Goal: Task Accomplishment & Management: Use online tool/utility

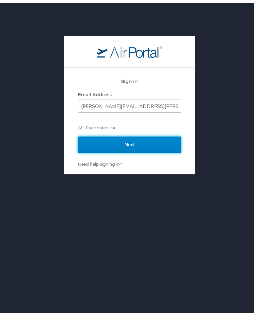
click at [119, 137] on input "Next" at bounding box center [129, 141] width 103 height 16
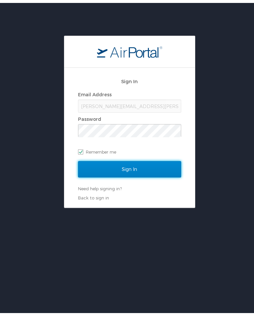
click at [124, 164] on input "Sign In" at bounding box center [129, 166] width 103 height 16
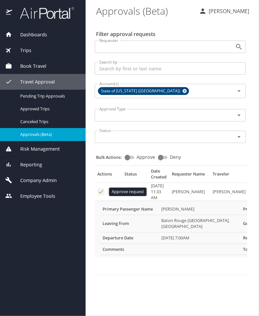
click at [100, 191] on icon "Approval table" at bounding box center [101, 191] width 6 height 6
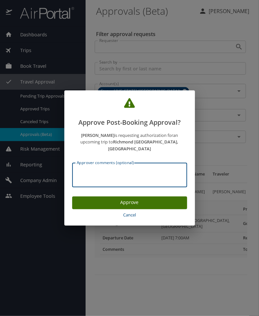
click at [82, 169] on textarea "Approver comments (optional)" at bounding box center [130, 175] width 106 height 12
paste textarea "No rules were broken."
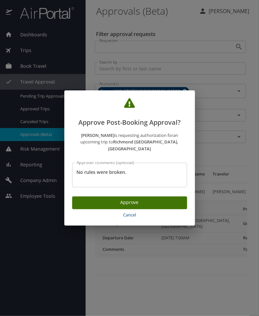
click at [76, 168] on div "No rules were broken. Approver comments (optional)" at bounding box center [129, 175] width 115 height 25
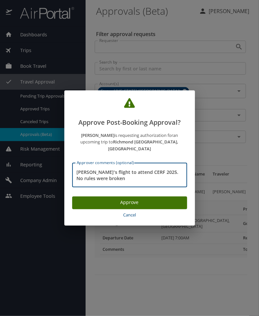
type textarea "Jessica Convese's flight to attend CERF 2025. No rules were broken"
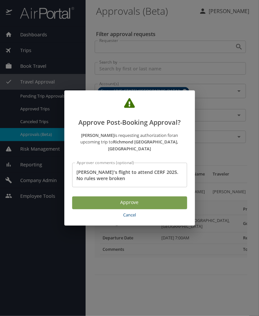
click at [129, 198] on span "Approve" at bounding box center [129, 202] width 105 height 8
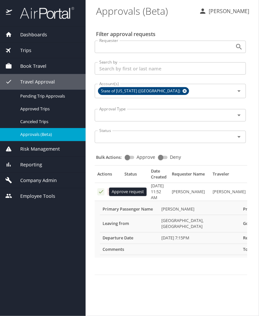
click at [100, 191] on icon "Approval table" at bounding box center [101, 191] width 6 height 6
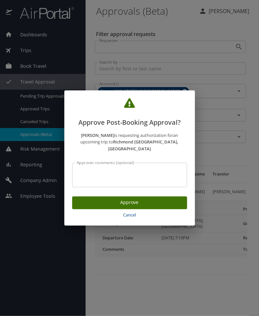
click at [83, 164] on div "Approver comments (optional)" at bounding box center [129, 175] width 115 height 25
drag, startPoint x: 83, startPoint y: 164, endPoint x: 120, endPoint y: 174, distance: 38.1
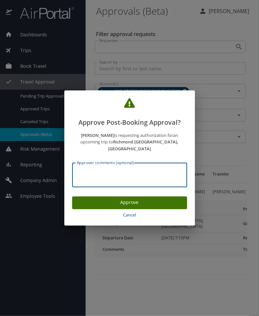
paste textarea "No rules were broken."
type textarea "[PERSON_NAME] flight to attend CERF 2025. No rules were broken."
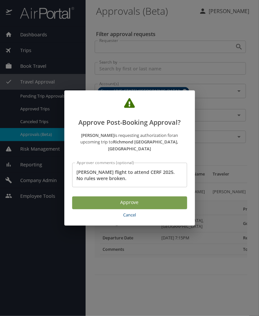
click at [128, 198] on span "Approve" at bounding box center [129, 202] width 105 height 8
